Goal: Information Seeking & Learning: Learn about a topic

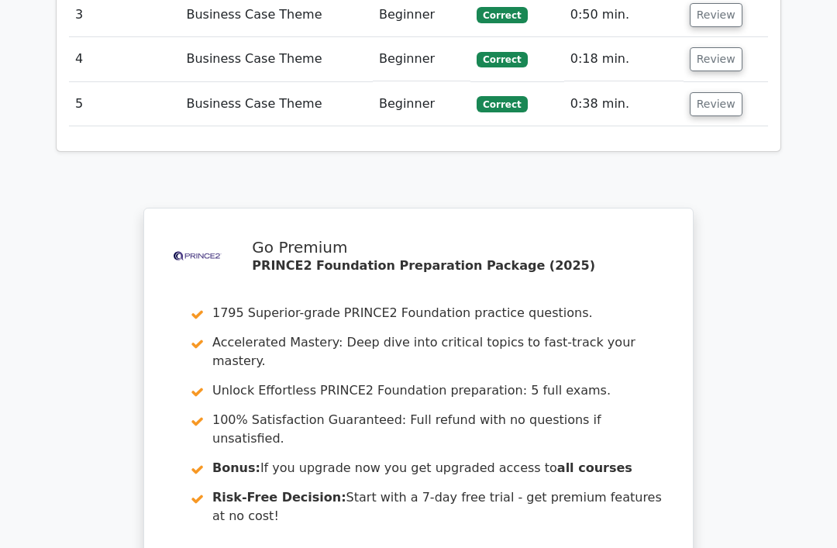
scroll to position [2356, 0]
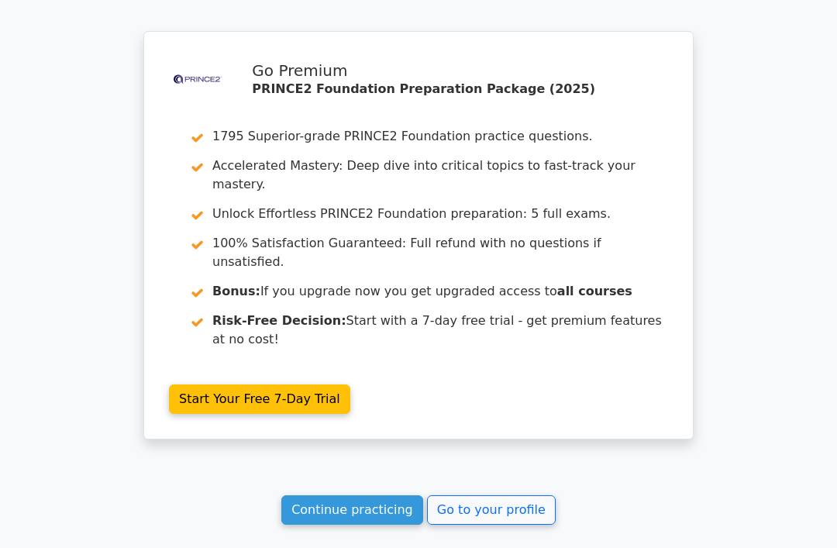
click at [382, 495] on link "Continue practicing" at bounding box center [352, 509] width 142 height 29
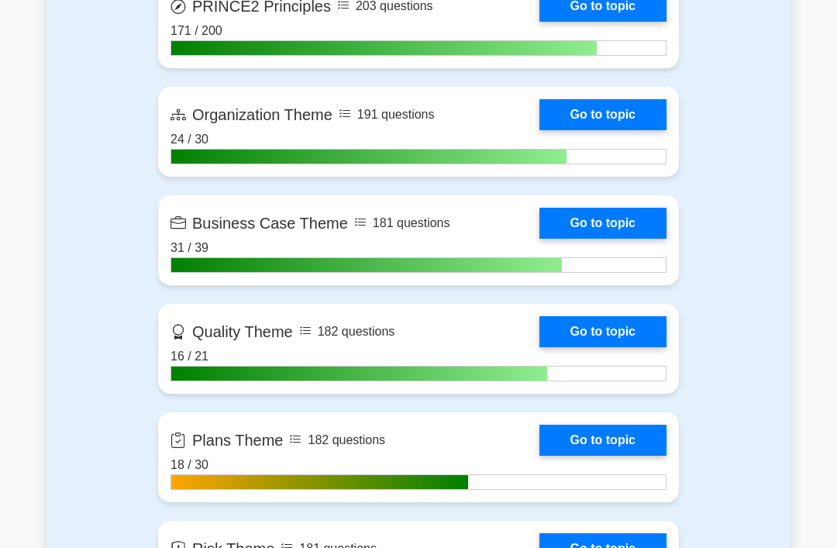
scroll to position [1259, 0]
click at [622, 239] on link "Go to topic" at bounding box center [602, 223] width 127 height 31
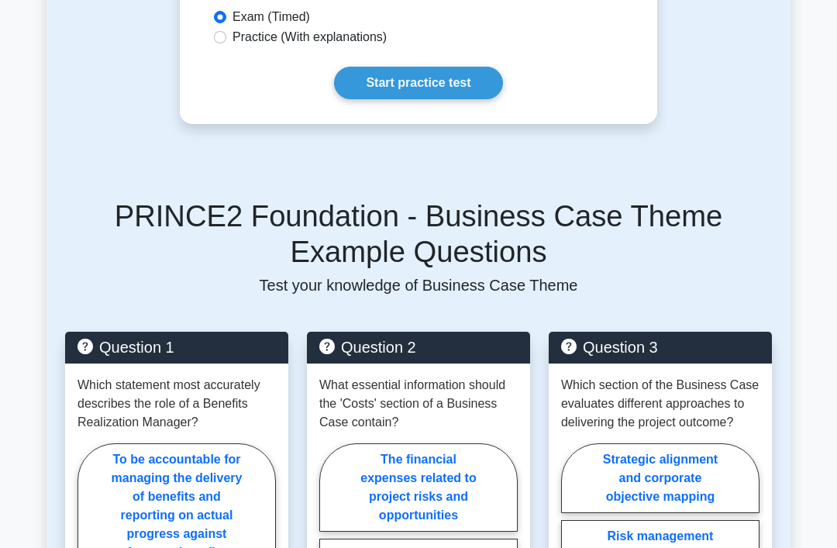
scroll to position [1033, 0]
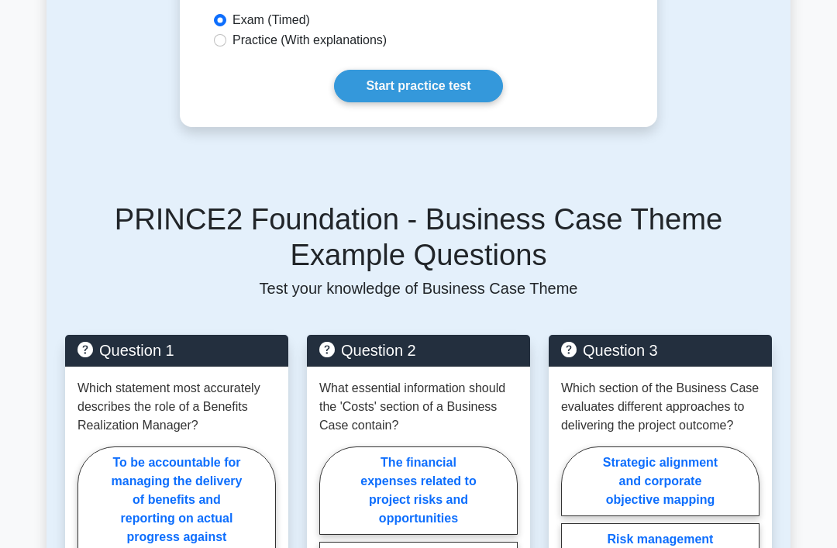
click at [459, 103] on link "Start practice test" at bounding box center [418, 87] width 168 height 33
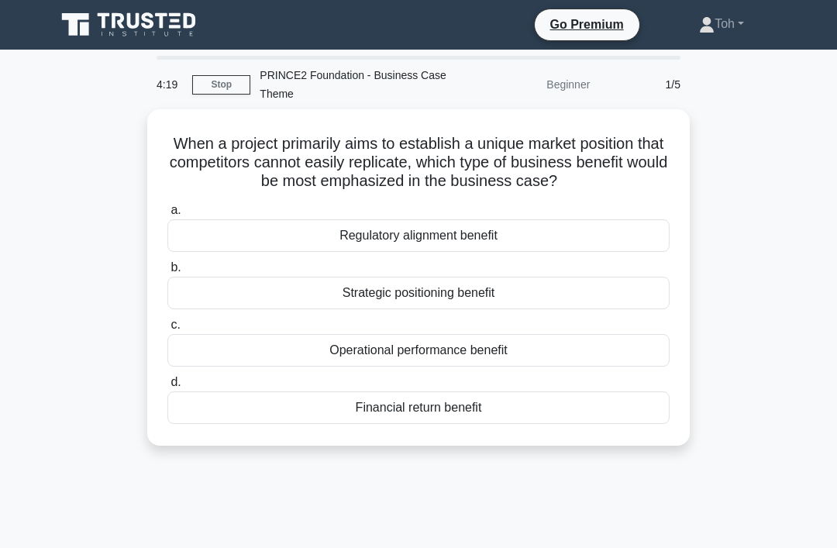
click at [555, 309] on div "Strategic positioning benefit" at bounding box center [418, 293] width 502 height 33
click at [167, 273] on input "b. Strategic positioning benefit" at bounding box center [167, 268] width 0 height 10
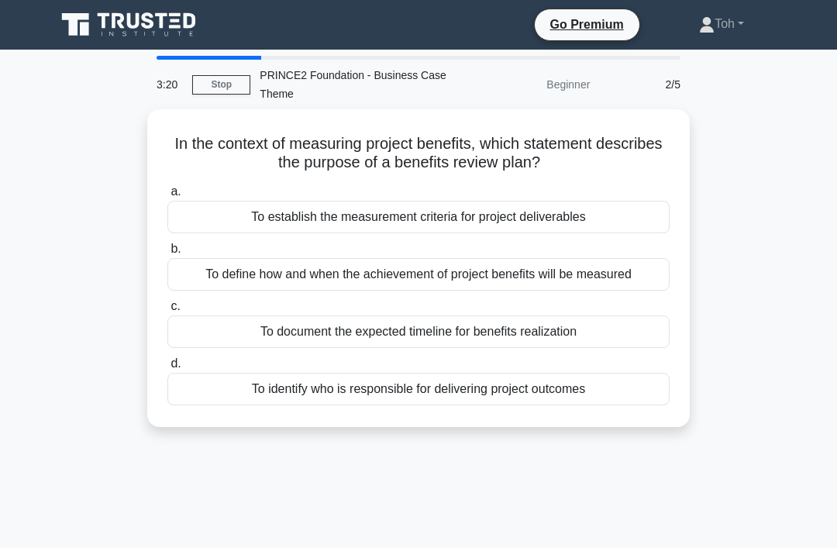
click at [623, 264] on div "To define how and when the achievement of project benefits will be measured" at bounding box center [418, 274] width 502 height 33
click at [167, 254] on input "b. To define how and when the achievement of project benefits will be measured" at bounding box center [167, 249] width 0 height 10
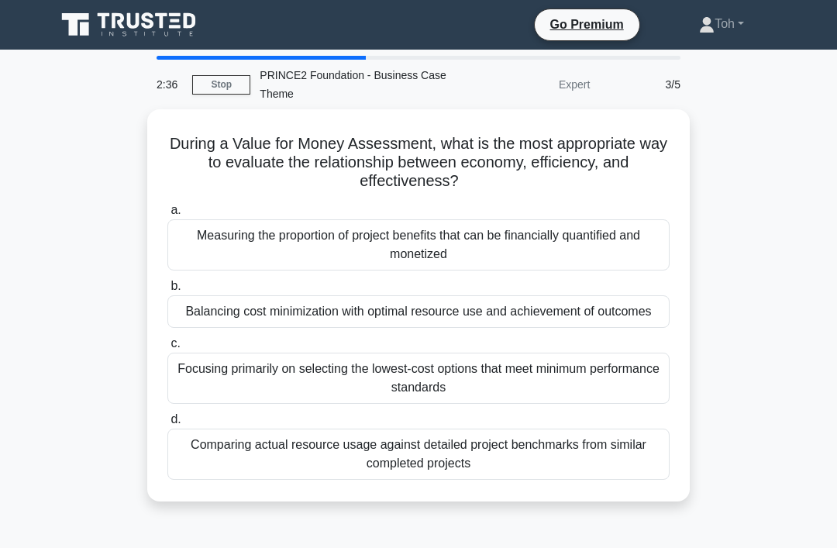
click at [456, 328] on div "Balancing cost minimization with optimal resource use and achievement of outcom…" at bounding box center [418, 311] width 502 height 33
click at [167, 291] on input "b. Balancing cost minimization with optimal resource use and achievement of out…" at bounding box center [167, 286] width 0 height 10
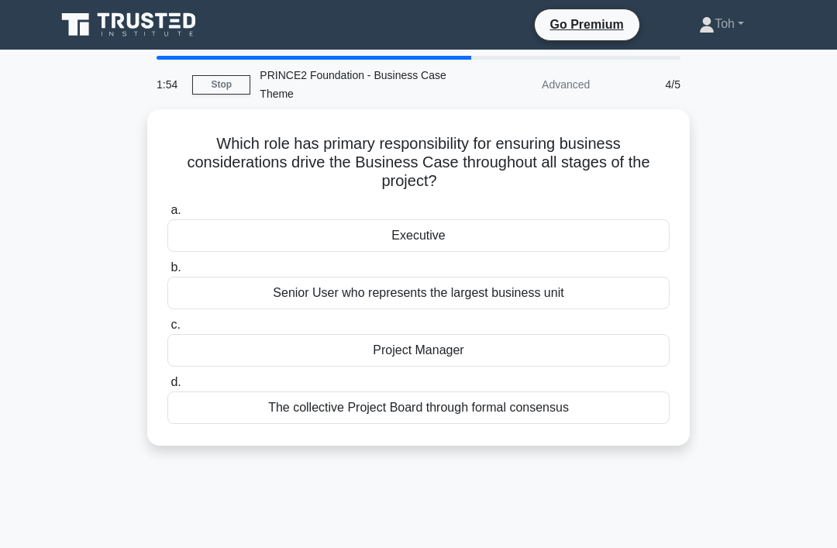
click at [570, 219] on div "Executive" at bounding box center [418, 235] width 502 height 33
click at [167, 215] on input "a. Executive" at bounding box center [167, 210] width 0 height 10
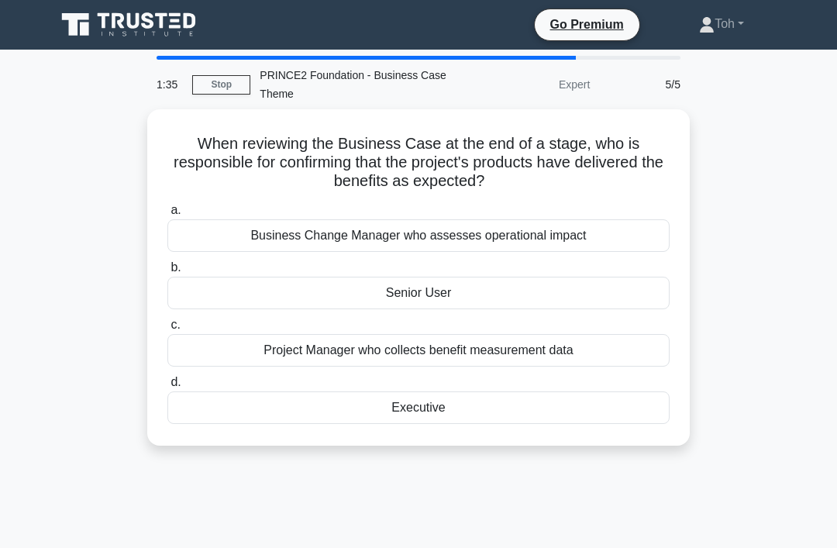
click at [613, 271] on label "b. Senior User" at bounding box center [418, 283] width 502 height 51
click at [167, 271] on input "b. Senior User" at bounding box center [167, 268] width 0 height 10
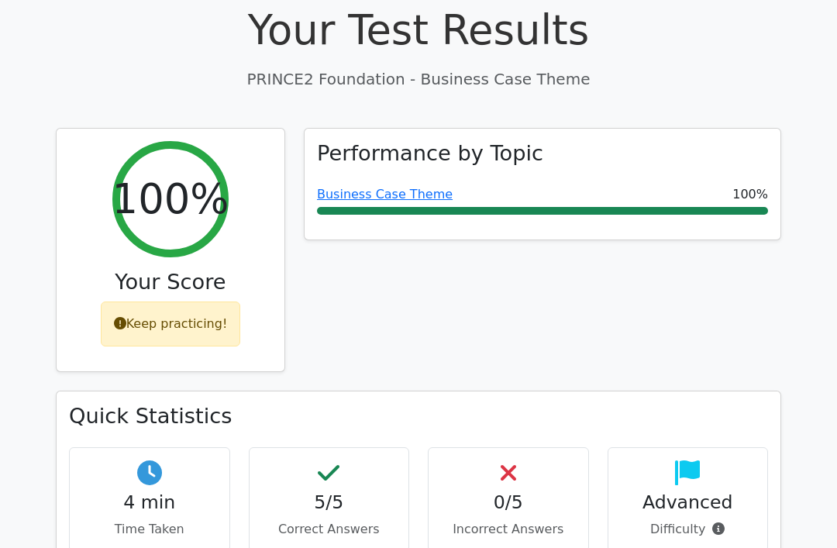
scroll to position [522, 0]
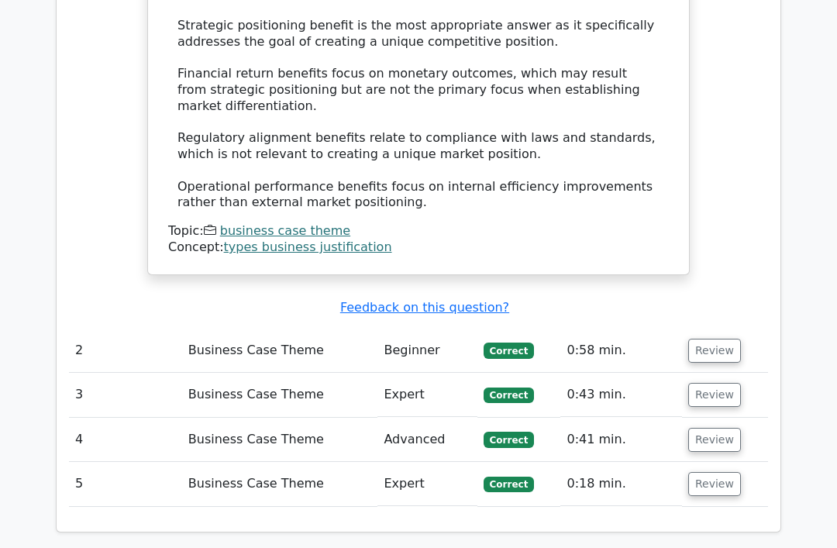
click at [711, 429] on button "Review" at bounding box center [714, 441] width 53 height 24
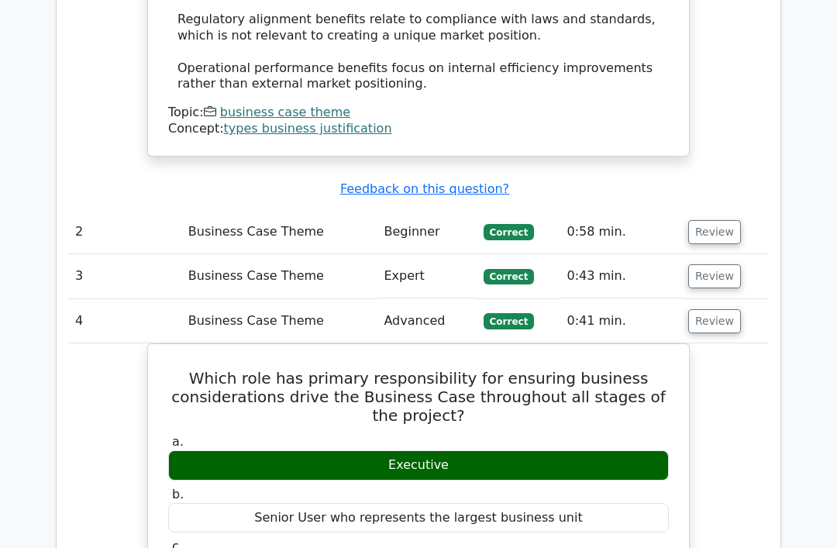
scroll to position [1832, 0]
click at [713, 220] on button "Review" at bounding box center [714, 232] width 53 height 24
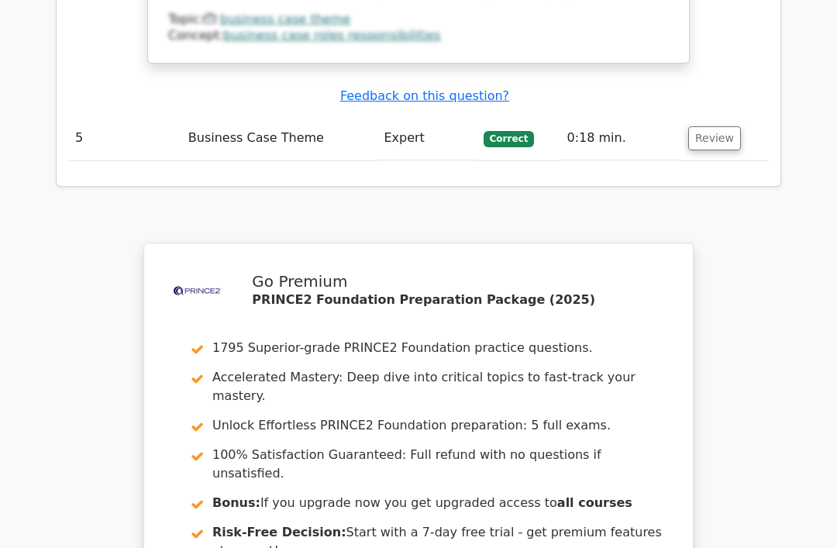
scroll to position [3677, 0]
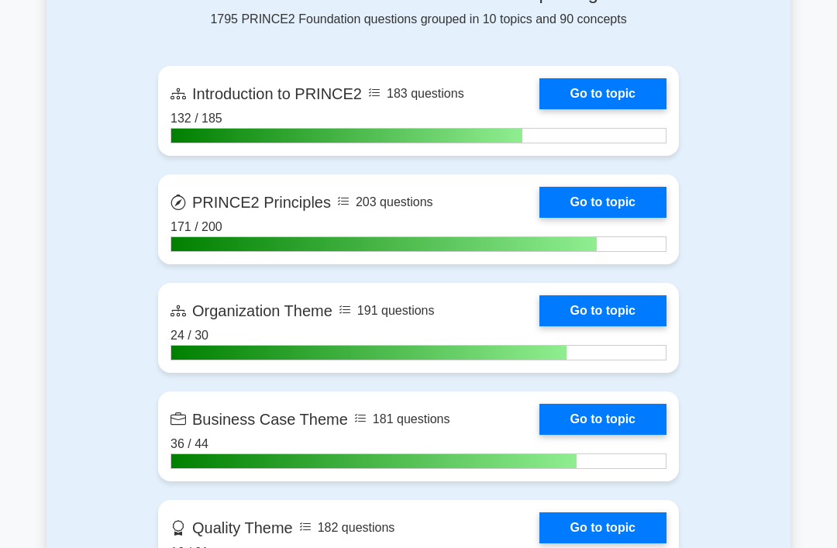
scroll to position [1063, 0]
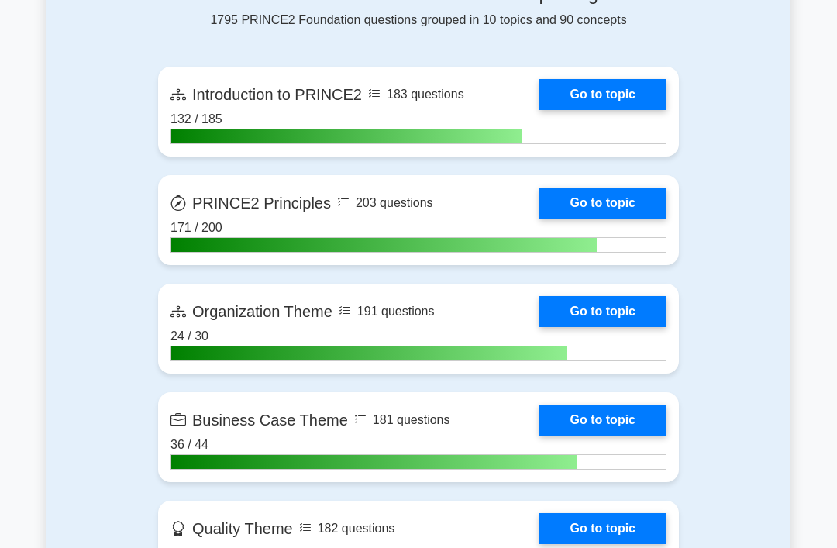
click at [638, 436] on link "Go to topic" at bounding box center [602, 420] width 127 height 31
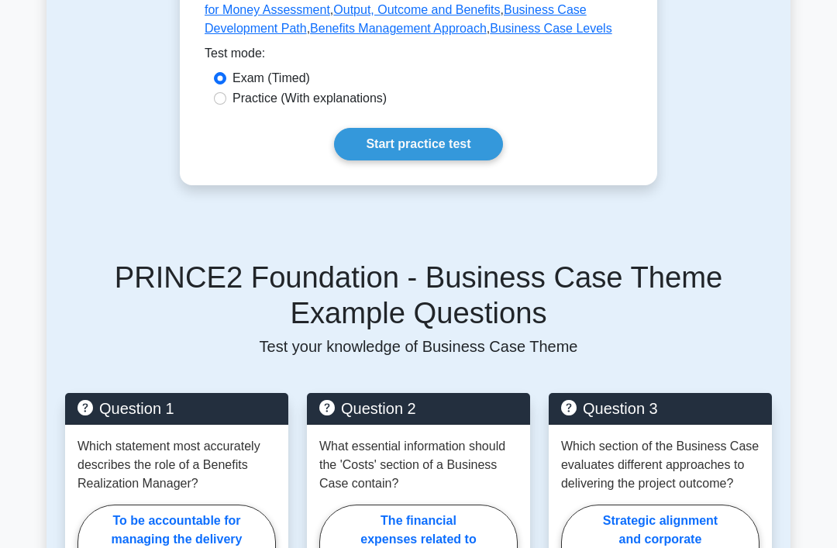
scroll to position [976, 0]
click at [461, 160] on link "Start practice test" at bounding box center [418, 144] width 168 height 33
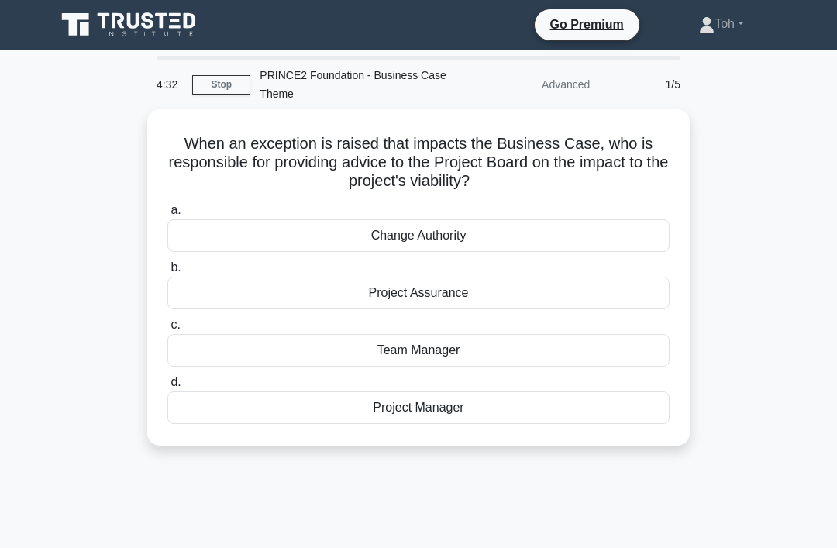
click at [505, 286] on div "Project Assurance" at bounding box center [418, 293] width 502 height 33
click at [167, 273] on input "b. Project Assurance" at bounding box center [167, 268] width 0 height 10
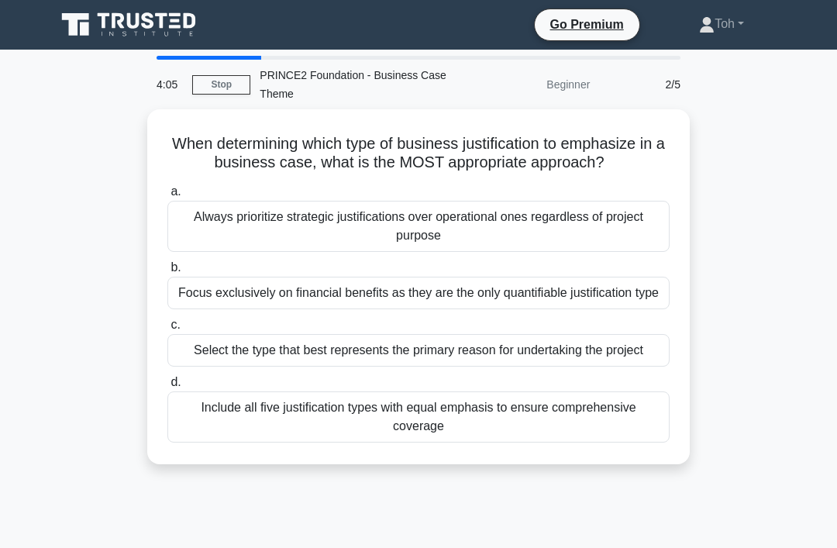
click at [611, 367] on div "Select the type that best represents the primary reason for undertaking the pro…" at bounding box center [418, 350] width 502 height 33
click at [167, 330] on input "c. Select the type that best represents the primary reason for undertaking the …" at bounding box center [167, 325] width 0 height 10
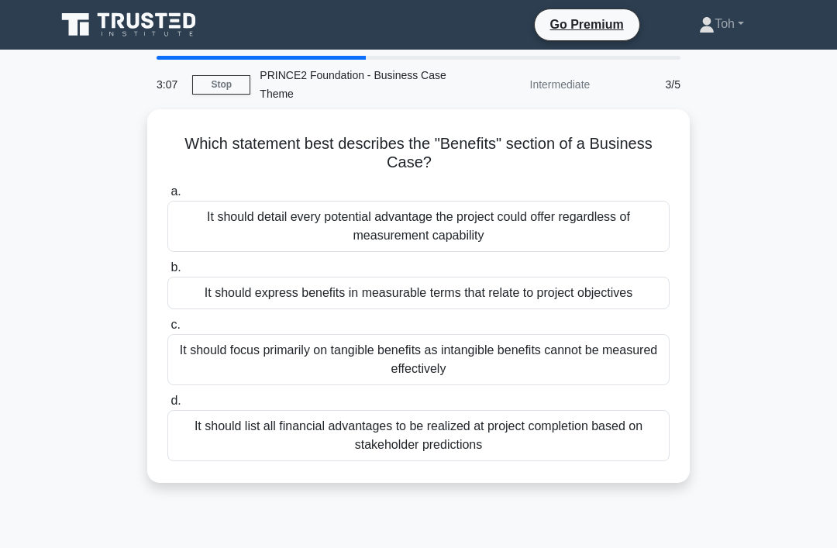
click at [505, 297] on div "It should express benefits in measurable terms that relate to project objectives" at bounding box center [418, 293] width 502 height 33
click at [167, 273] on input "b. It should express benefits in measurable terms that relate to project object…" at bounding box center [167, 268] width 0 height 10
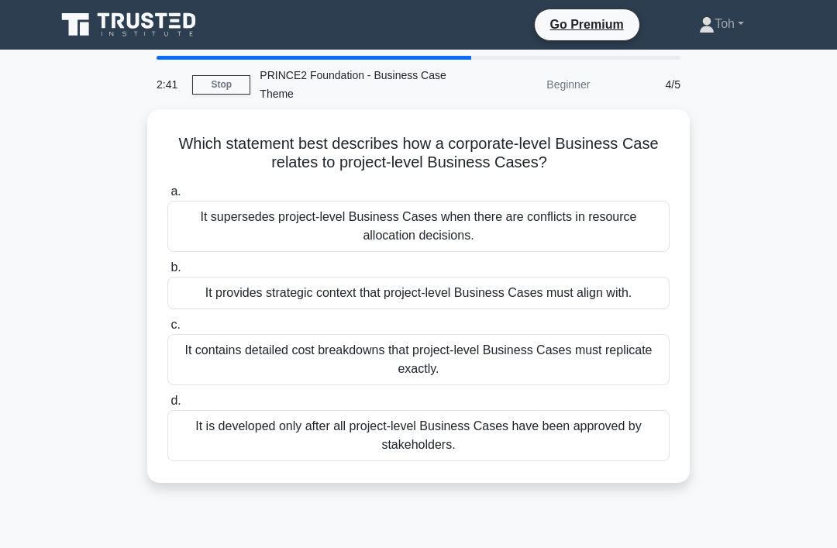
click at [462, 303] on div "It provides strategic context that project-level Business Cases must align with." at bounding box center [418, 293] width 502 height 33
click at [167, 273] on input "b. It provides strategic context that project-level Business Cases must align w…" at bounding box center [167, 268] width 0 height 10
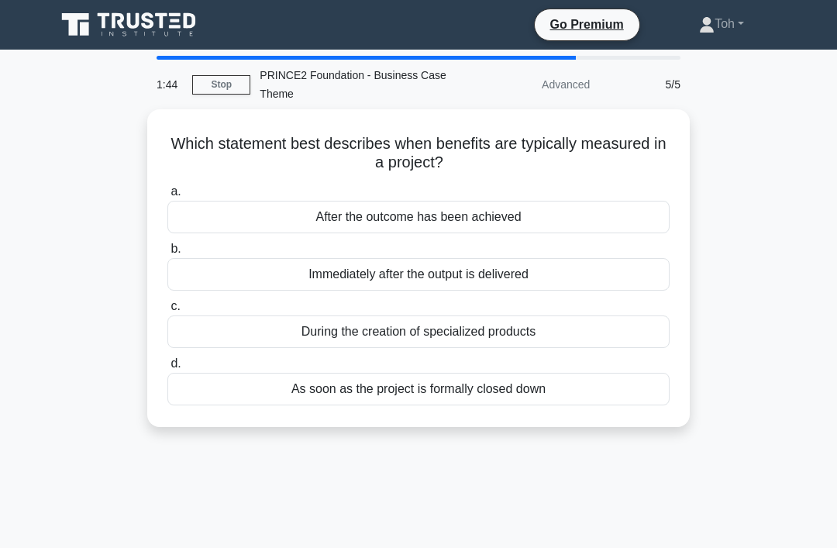
click at [542, 214] on div "After the outcome has been achieved" at bounding box center [418, 217] width 502 height 33
click at [167, 197] on input "a. After the outcome has been achieved" at bounding box center [167, 192] width 0 height 10
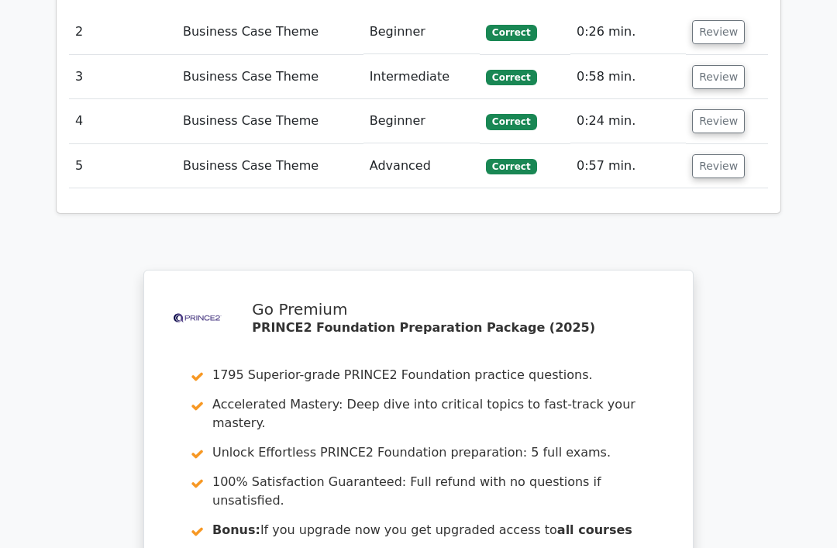
scroll to position [2029, 0]
